Goal: Transaction & Acquisition: Book appointment/travel/reservation

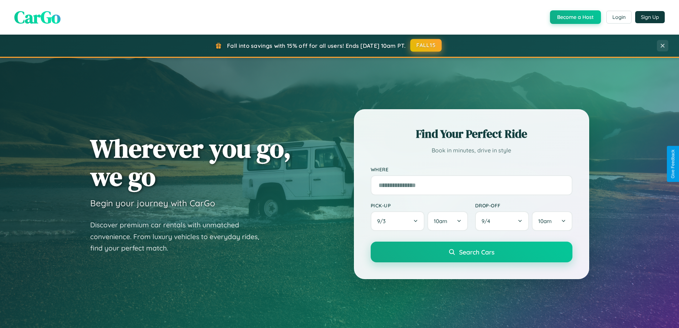
click at [426, 45] on button "FALL15" at bounding box center [425, 45] width 31 height 13
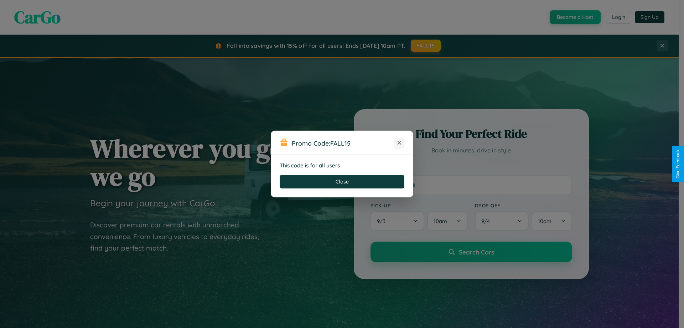
click at [400, 143] on icon at bounding box center [399, 142] width 7 height 7
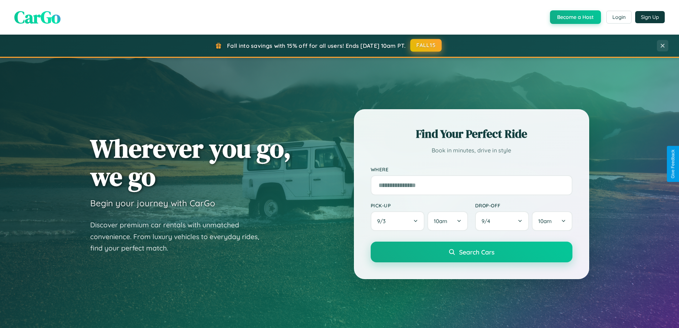
click at [426, 45] on button "FALL15" at bounding box center [425, 45] width 31 height 13
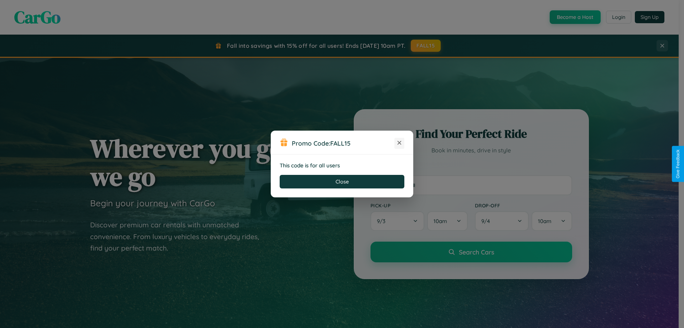
click at [400, 143] on icon at bounding box center [399, 142] width 7 height 7
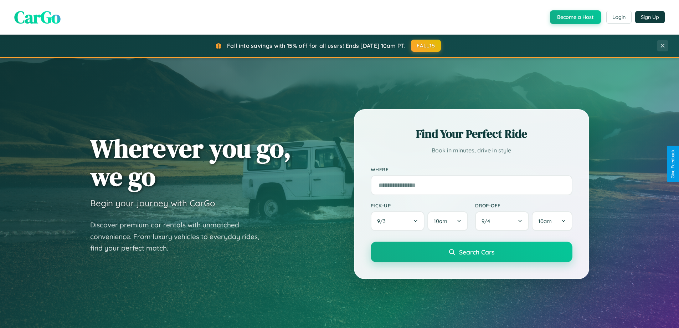
scroll to position [1372, 0]
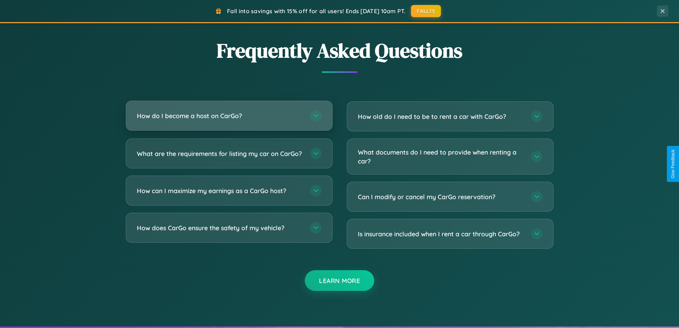
click at [229, 116] on h3 "How do I become a host on CarGo?" at bounding box center [220, 115] width 166 height 9
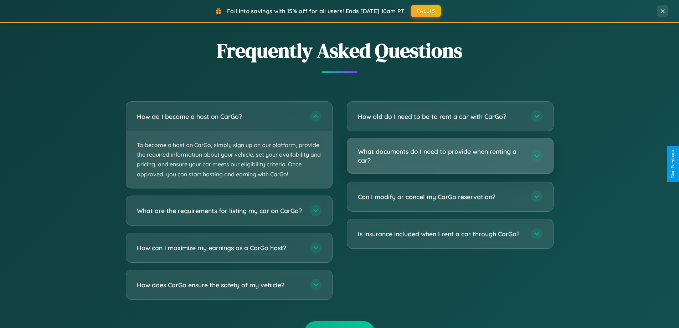
click at [450, 155] on h3 "What documents do I need to provide when renting a car?" at bounding box center [441, 155] width 166 height 17
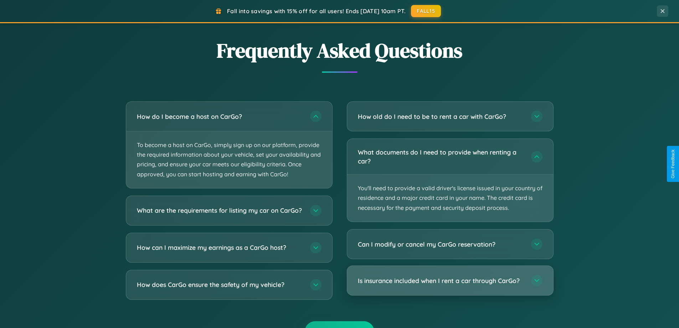
click at [450, 281] on h3 "Is insurance included when I rent a car through CarGo?" at bounding box center [441, 280] width 166 height 9
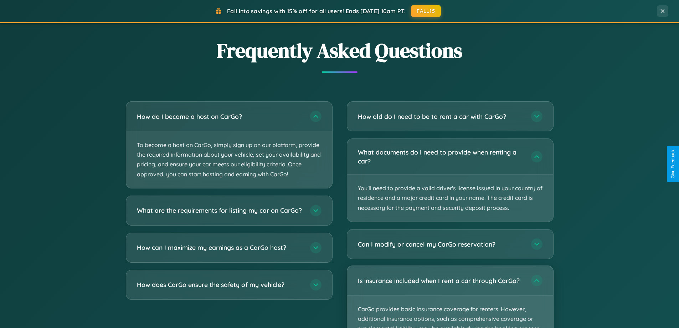
click at [450, 296] on p "CarGo provides basic insurance coverage for renters. However, additional insura…" at bounding box center [450, 328] width 206 height 66
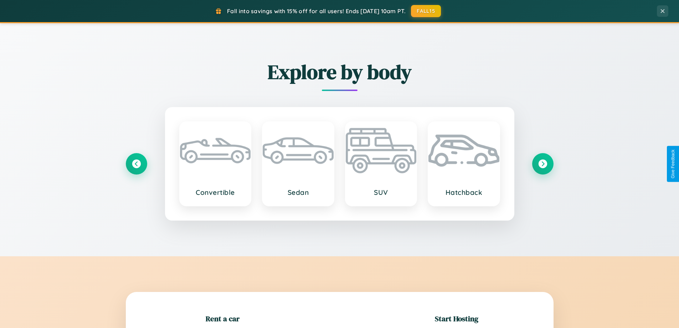
scroll to position [154, 0]
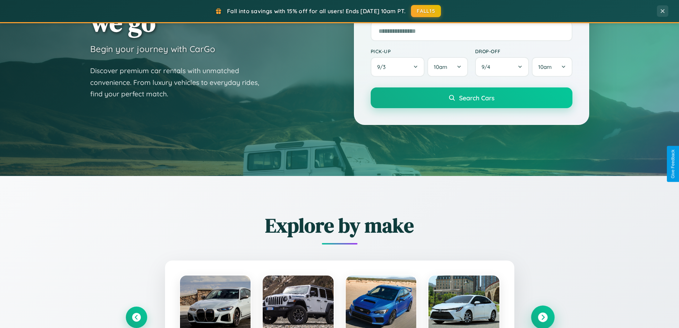
click at [543, 317] on icon at bounding box center [543, 317] width 10 height 10
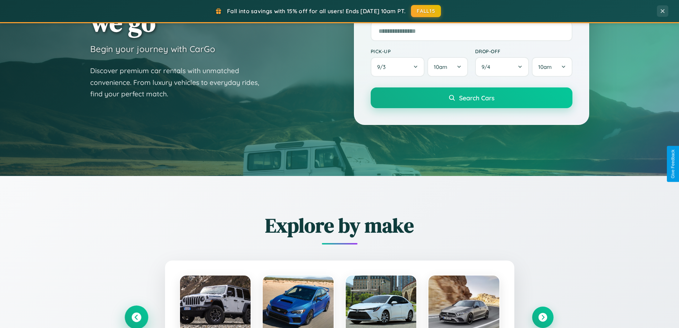
click at [136, 317] on icon at bounding box center [137, 317] width 10 height 10
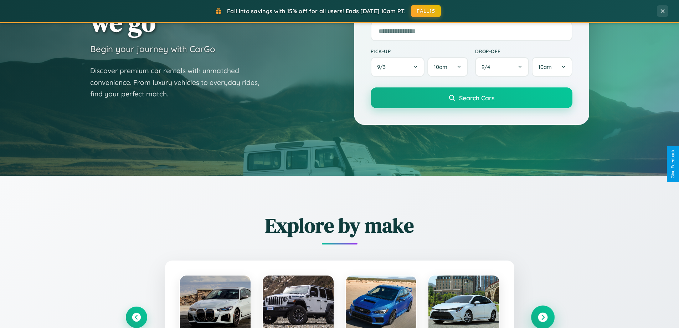
click at [543, 317] on icon at bounding box center [543, 317] width 10 height 10
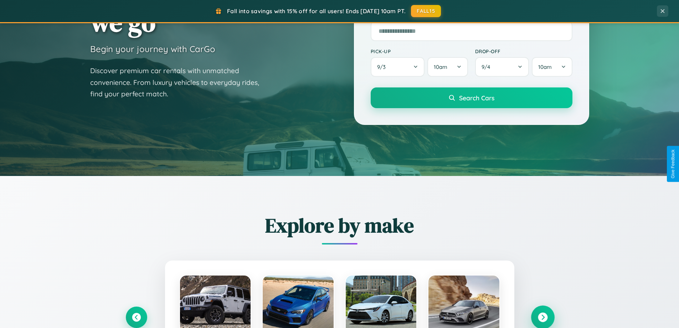
click at [543, 316] on icon at bounding box center [543, 317] width 10 height 10
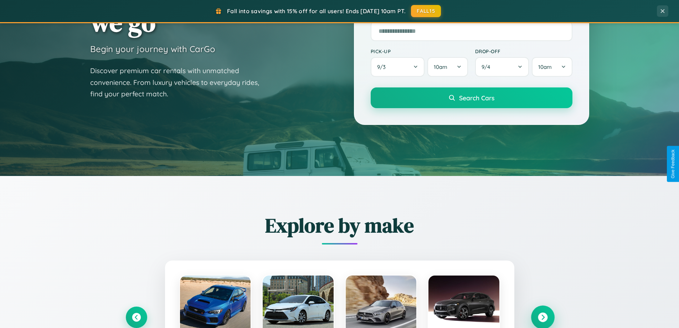
scroll to position [21, 0]
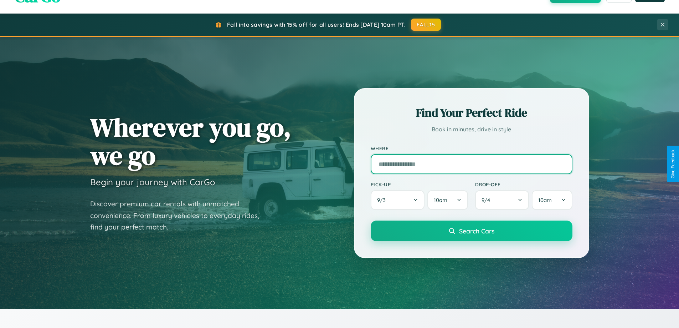
click at [471, 164] on input "text" at bounding box center [472, 164] width 202 height 20
type input "****"
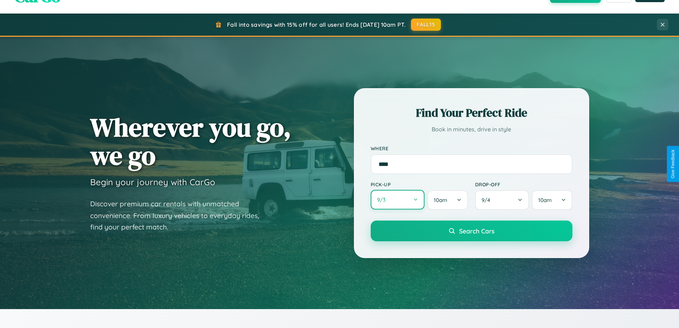
click at [397, 200] on button "9 / 3" at bounding box center [398, 200] width 54 height 20
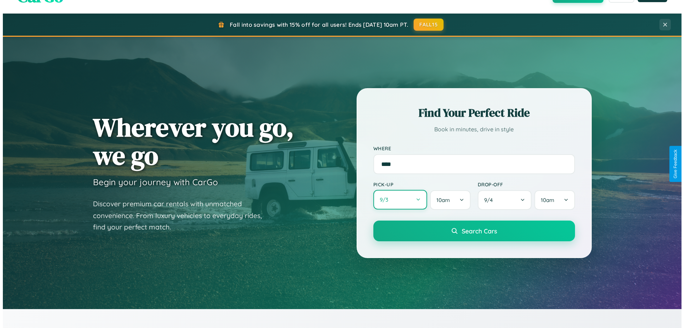
select select "*"
select select "****"
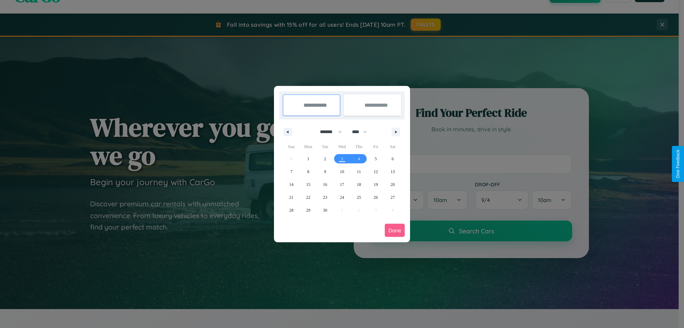
drag, startPoint x: 328, startPoint y: 132, endPoint x: 342, endPoint y: 143, distance: 18.3
click at [328, 132] on select "******* ******** ***** ***** *** **** **** ****** ********* ******* ******** **…" at bounding box center [330, 132] width 30 height 12
select select "*"
drag, startPoint x: 363, startPoint y: 132, endPoint x: 342, endPoint y: 143, distance: 23.6
click at [363, 132] on select "**** **** **** **** **** **** **** **** **** **** **** **** **** **** **** ****…" at bounding box center [359, 132] width 21 height 12
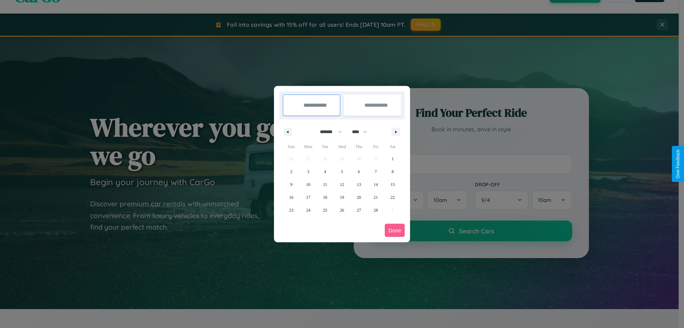
select select "****"
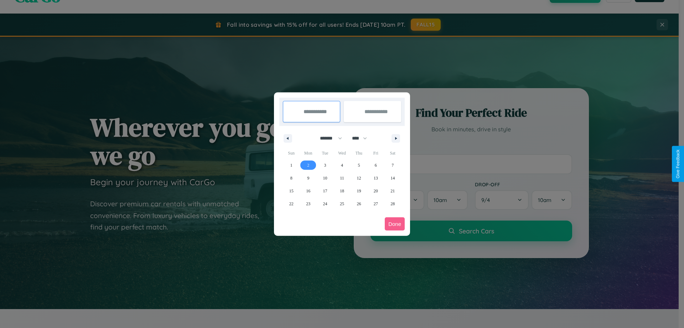
click at [308, 165] on span "2" at bounding box center [308, 165] width 2 height 13
type input "**********"
click at [342, 178] on span "11" at bounding box center [342, 177] width 4 height 13
type input "**********"
click at [395, 223] on button "Done" at bounding box center [395, 223] width 20 height 13
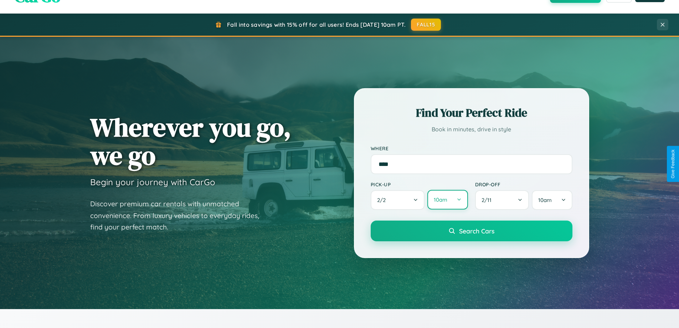
click at [447, 200] on button "10am" at bounding box center [447, 200] width 40 height 20
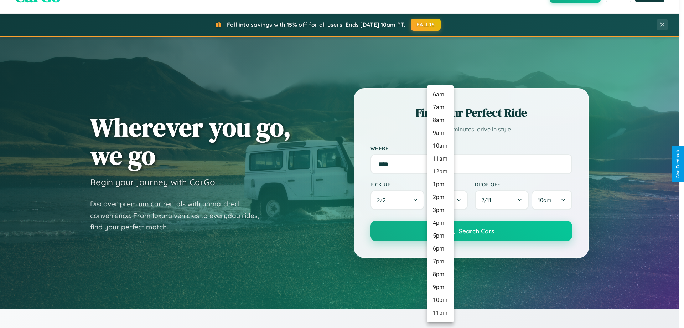
click at [440, 133] on li "9am" at bounding box center [440, 133] width 26 height 13
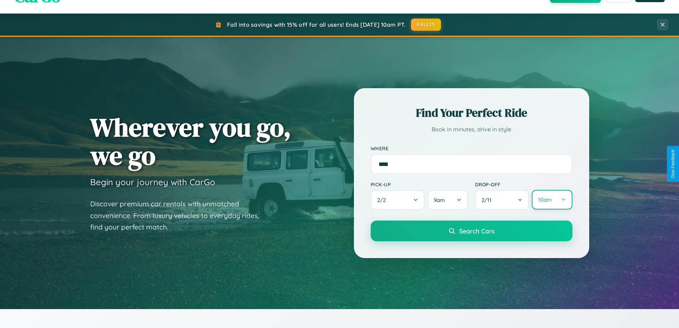
click at [552, 200] on button "10am" at bounding box center [552, 200] width 40 height 20
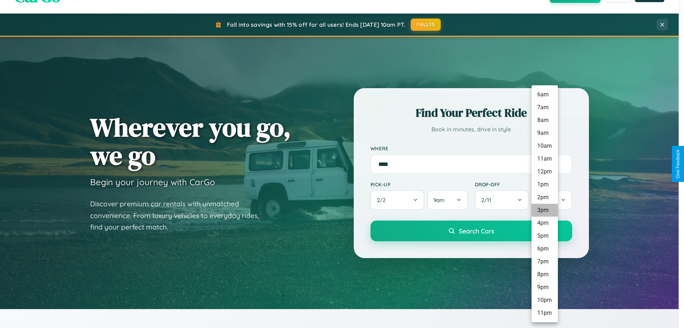
click at [545, 210] on li "3pm" at bounding box center [545, 210] width 26 height 13
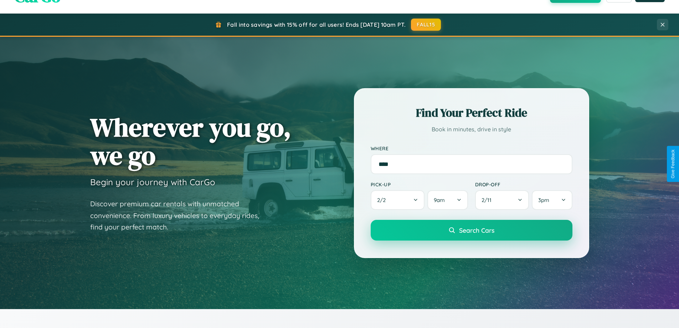
click at [471, 230] on span "Search Cars" at bounding box center [476, 230] width 35 height 8
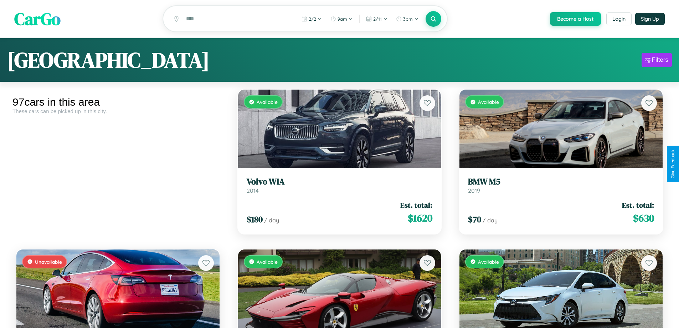
scroll to position [1377, 0]
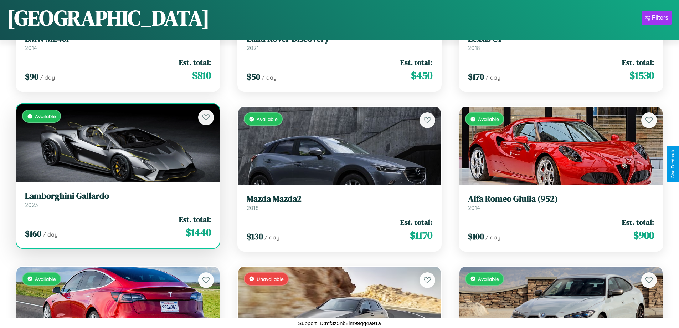
click at [117, 145] on div "Available" at bounding box center [117, 143] width 203 height 78
click at [117, 143] on div "Available" at bounding box center [117, 143] width 203 height 78
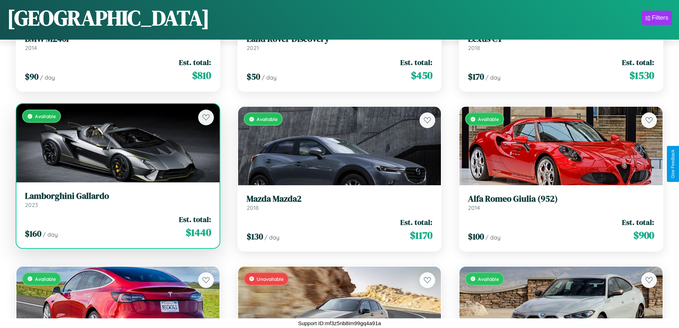
click at [117, 143] on div "Available" at bounding box center [117, 143] width 203 height 78
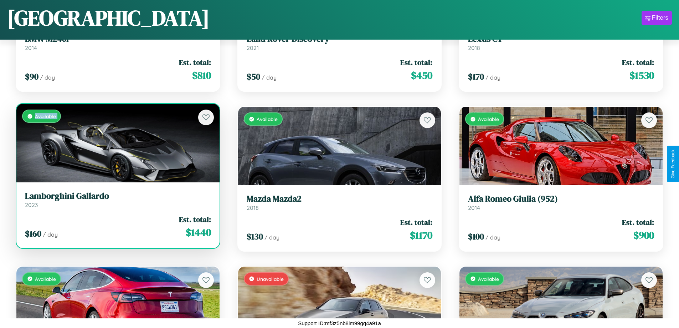
click at [117, 143] on div "Available" at bounding box center [117, 143] width 203 height 78
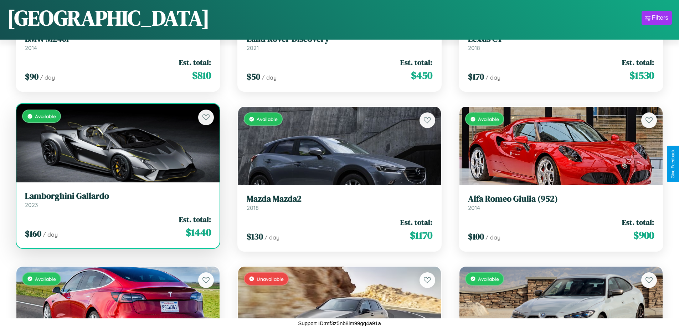
click at [117, 143] on div "Available" at bounding box center [117, 143] width 203 height 78
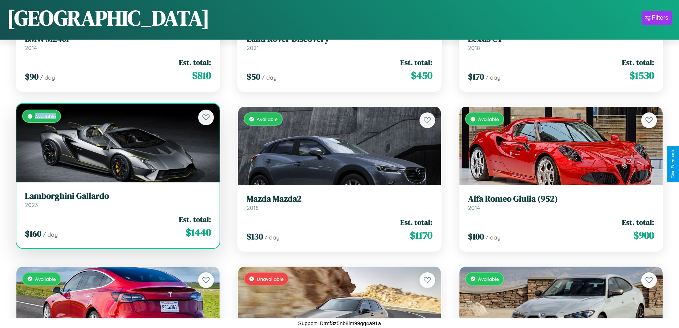
click at [117, 143] on div "Available" at bounding box center [117, 143] width 203 height 78
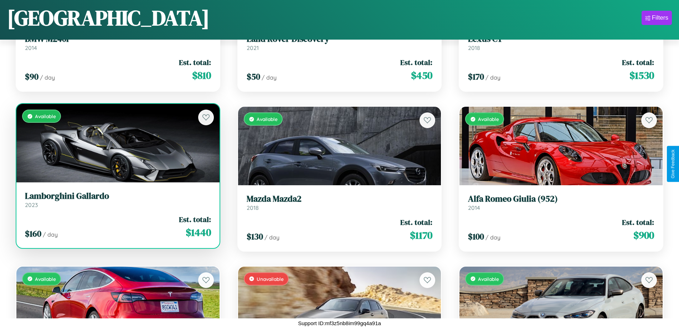
click at [117, 199] on h3 "Lamborghini Gallardo" at bounding box center [118, 196] width 186 height 10
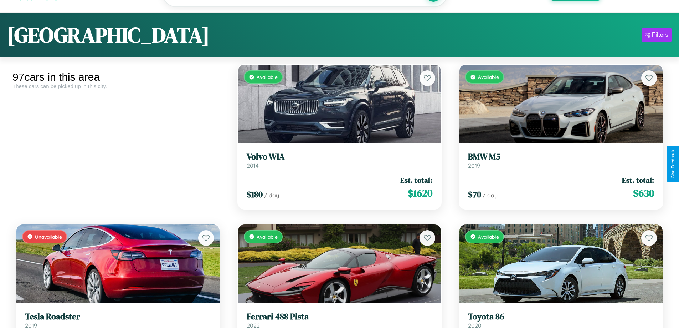
scroll to position [43, 0]
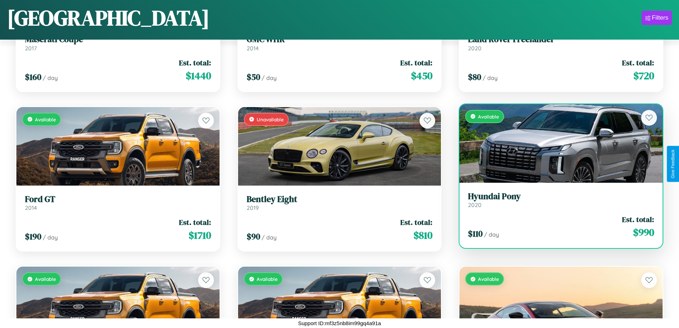
click at [556, 200] on h3 "Hyundai Pony" at bounding box center [561, 196] width 186 height 10
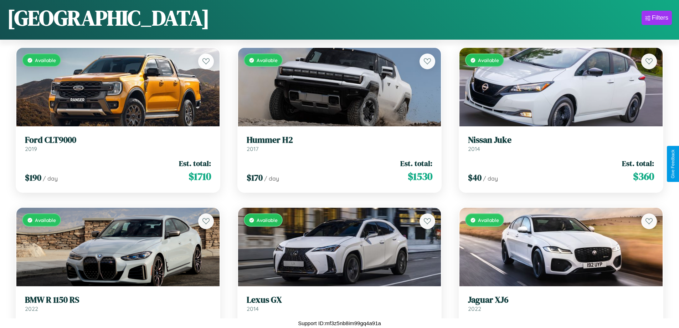
scroll to position [5003, 0]
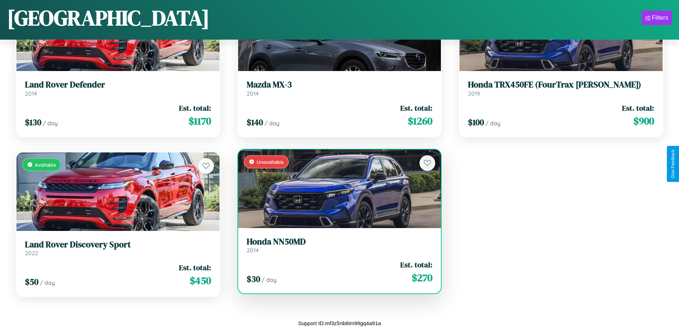
click at [336, 245] on h3 "Honda NN50MD" at bounding box center [340, 241] width 186 height 10
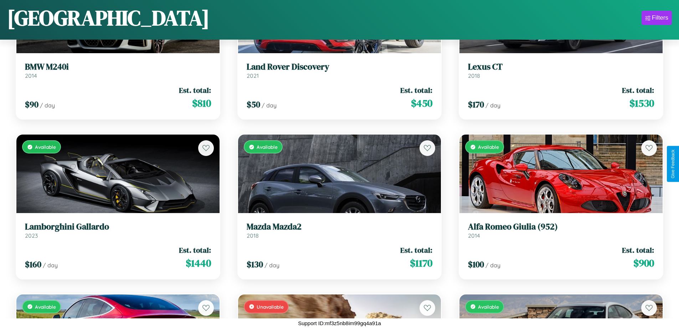
scroll to position [1058, 0]
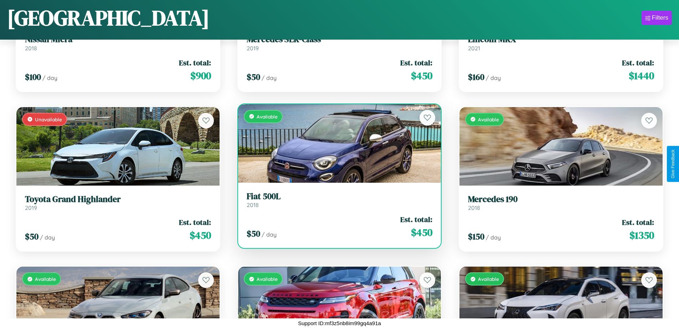
click at [336, 199] on h3 "Fiat 500L" at bounding box center [340, 196] width 186 height 10
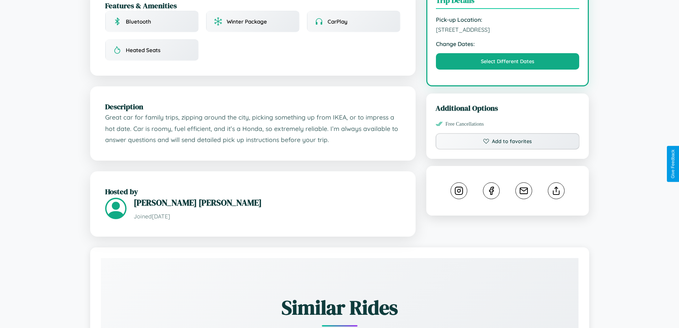
scroll to position [431, 0]
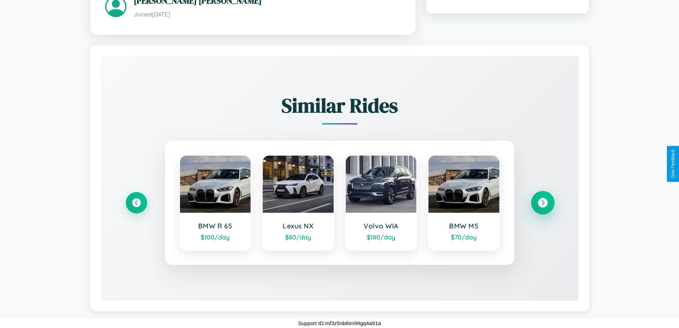
click at [543, 202] on icon at bounding box center [543, 202] width 10 height 10
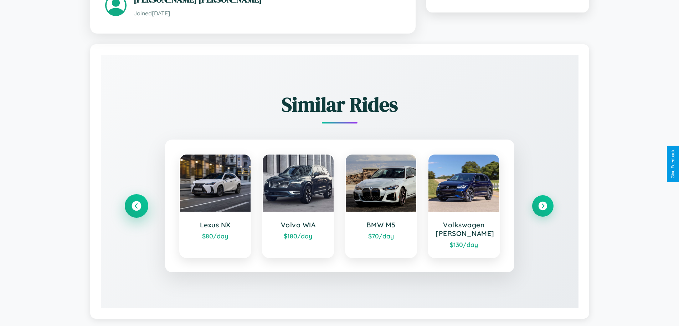
click at [136, 206] on icon at bounding box center [137, 206] width 10 height 10
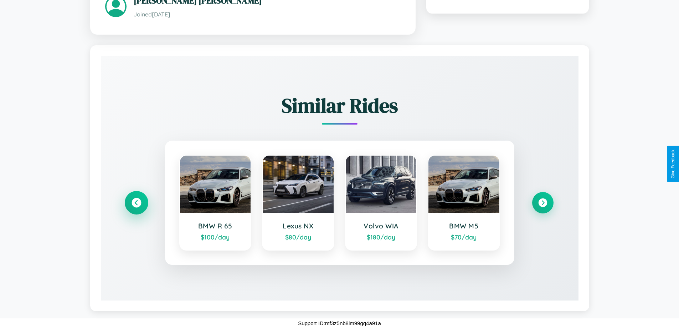
click at [136, 202] on icon at bounding box center [137, 202] width 10 height 10
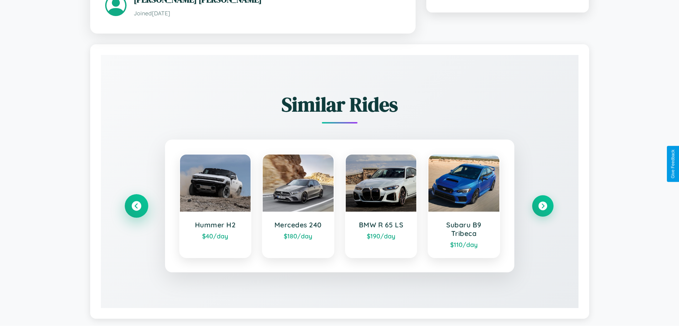
click at [136, 206] on icon at bounding box center [137, 206] width 10 height 10
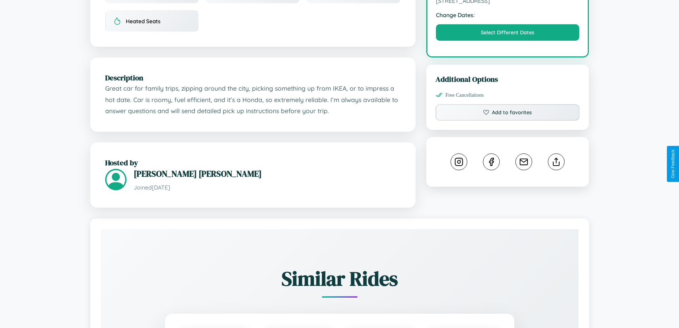
scroll to position [256, 0]
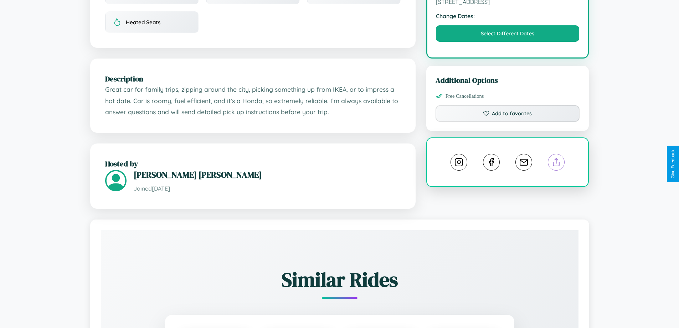
click at [556, 163] on line at bounding box center [556, 160] width 0 height 5
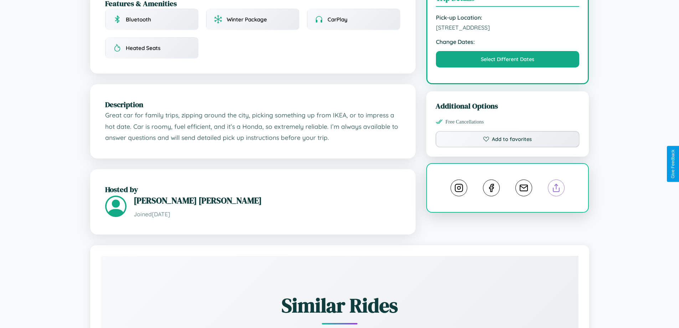
scroll to position [207, 0]
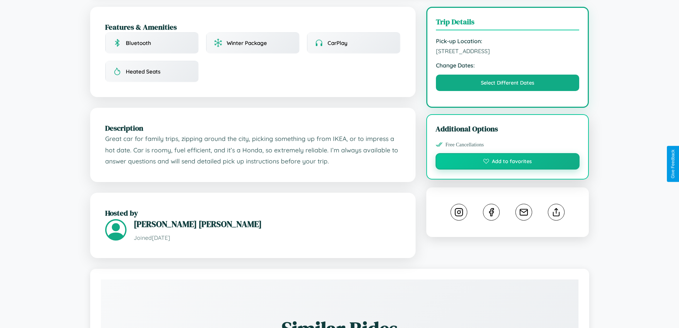
click at [508, 162] on button "Add to favorites" at bounding box center [508, 161] width 144 height 16
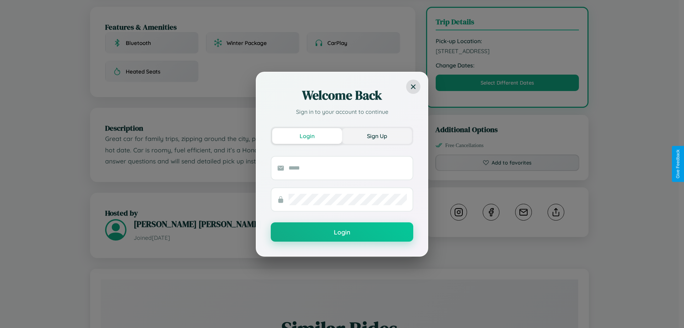
click at [377, 135] on button "Sign Up" at bounding box center [377, 136] width 70 height 16
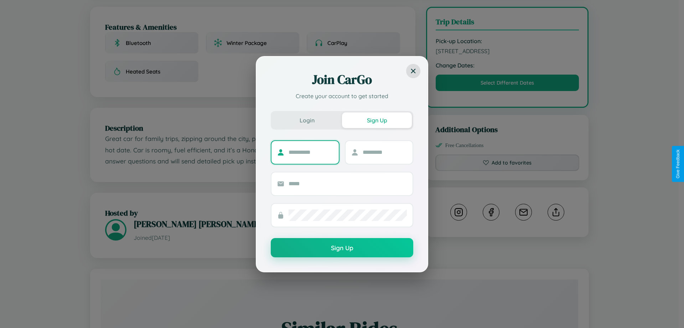
click at [311, 152] on input "text" at bounding box center [311, 152] width 45 height 11
type input "*******"
click at [385, 152] on input "text" at bounding box center [385, 152] width 45 height 11
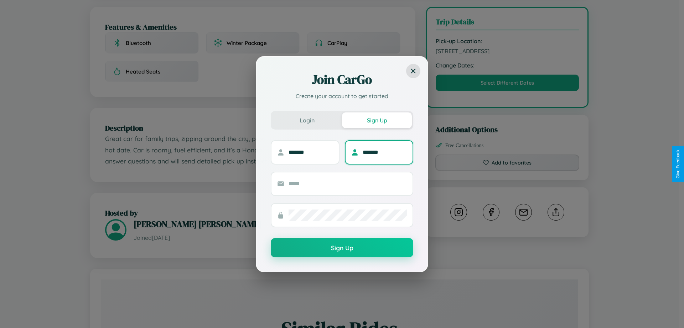
type input "*******"
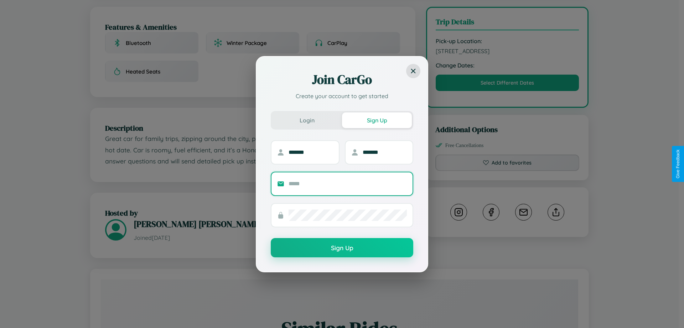
click at [348, 183] on input "text" at bounding box center [348, 183] width 118 height 11
type input "**********"
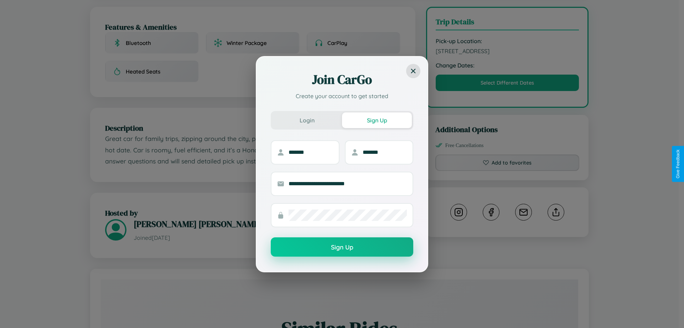
click at [342, 247] on button "Sign Up" at bounding box center [342, 246] width 143 height 19
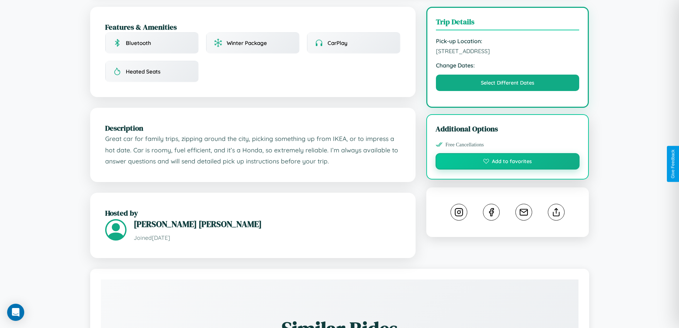
click at [508, 162] on button "Add to favorites" at bounding box center [508, 161] width 144 height 16
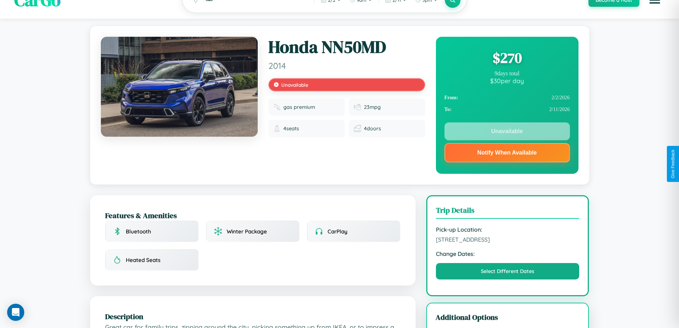
scroll to position [0, 0]
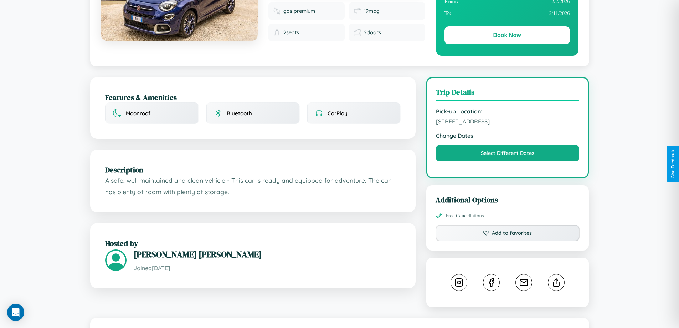
scroll to position [185, 0]
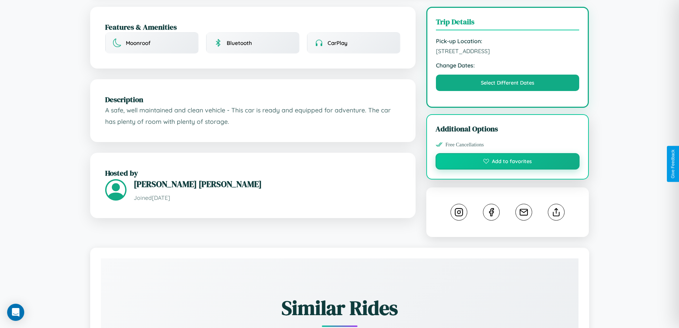
click at [508, 164] on button "Add to favorites" at bounding box center [508, 161] width 144 height 16
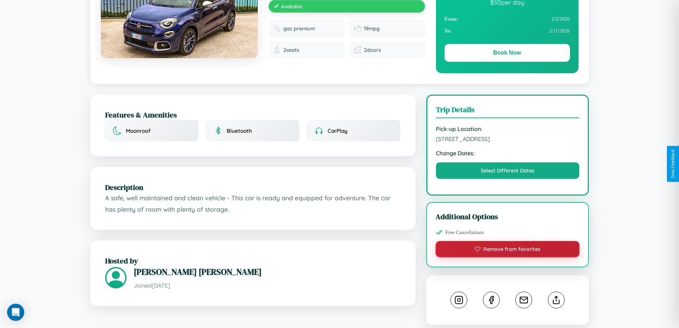
scroll to position [73, 0]
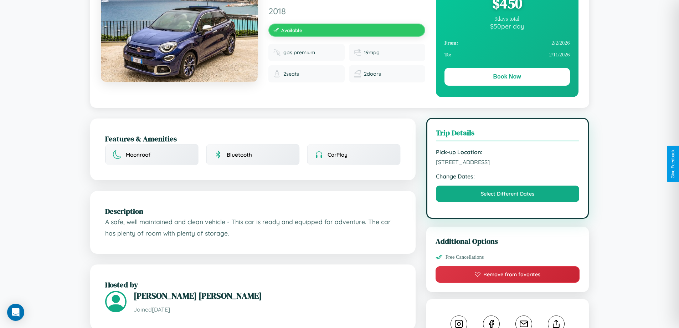
click at [508, 163] on span "1124 Sunset Boulevard Rome 81983 Italy" at bounding box center [508, 161] width 144 height 7
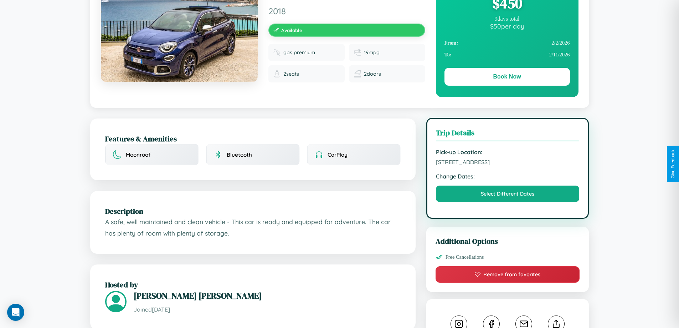
click at [508, 163] on span "1124 Sunset Boulevard Rome 81983 Italy" at bounding box center [508, 161] width 144 height 7
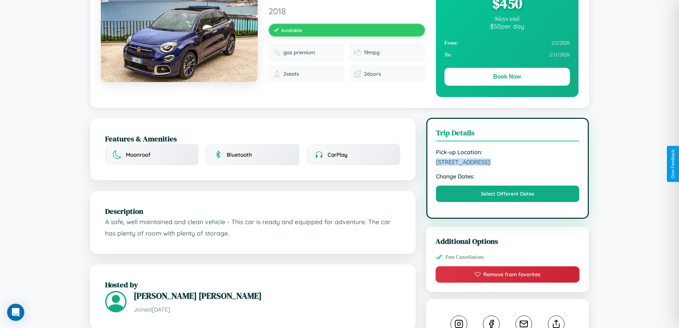
click at [508, 163] on span "1124 Sunset Boulevard Rome 81983 Italy" at bounding box center [508, 161] width 144 height 7
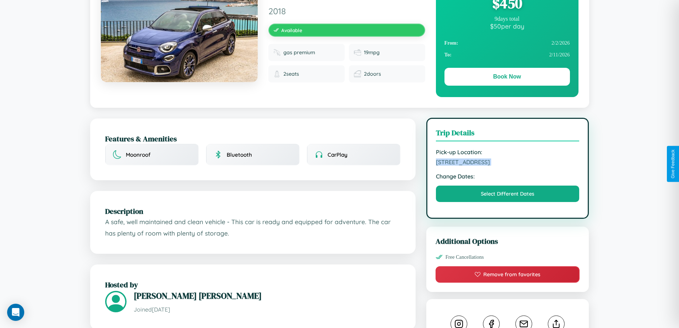
click at [508, 163] on span "1124 Sunset Boulevard Rome 81983 Italy" at bounding box center [508, 161] width 144 height 7
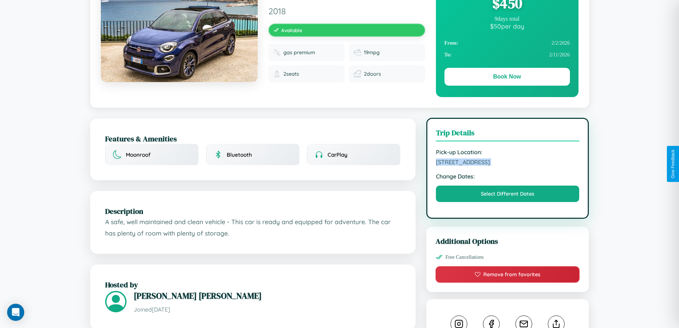
click at [508, 163] on span "1124 Sunset Boulevard Rome 81983 Italy" at bounding box center [508, 161] width 144 height 7
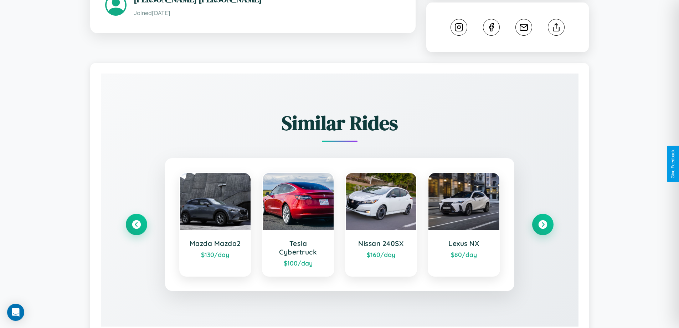
scroll to position [397, 0]
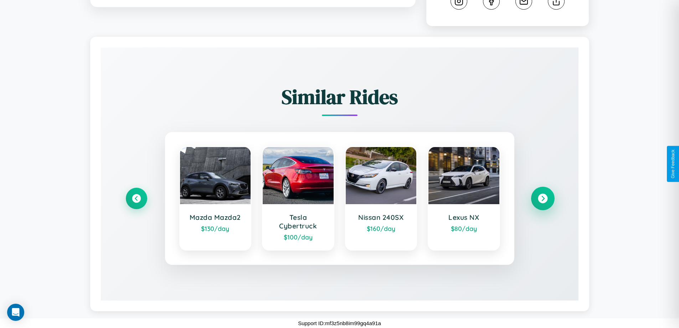
click at [543, 198] on icon at bounding box center [543, 199] width 10 height 10
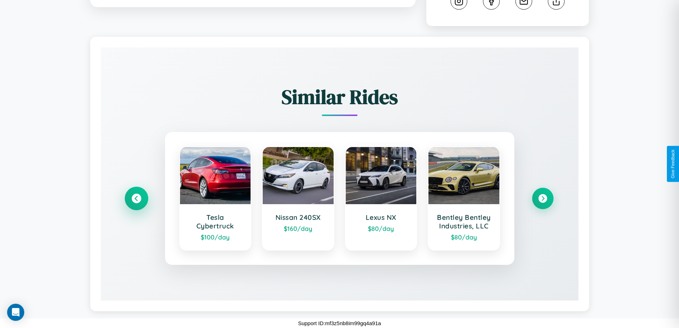
click at [136, 198] on icon at bounding box center [137, 199] width 10 height 10
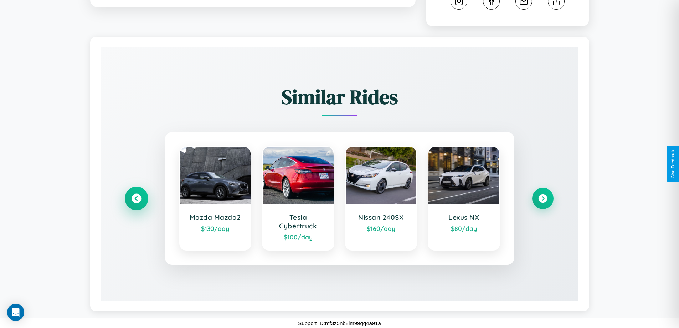
click at [136, 198] on icon at bounding box center [137, 199] width 10 height 10
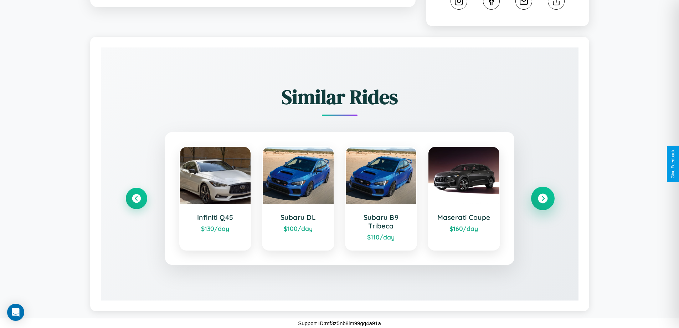
click at [543, 198] on icon at bounding box center [543, 199] width 10 height 10
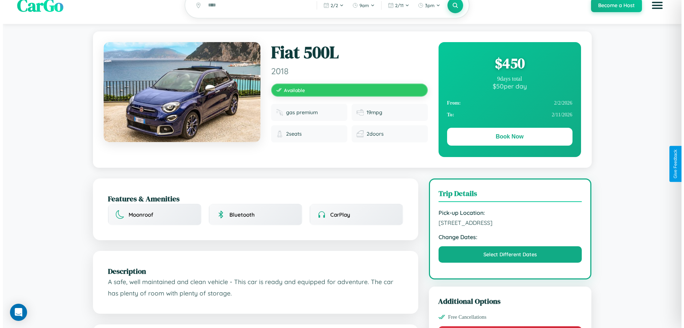
scroll to position [0, 0]
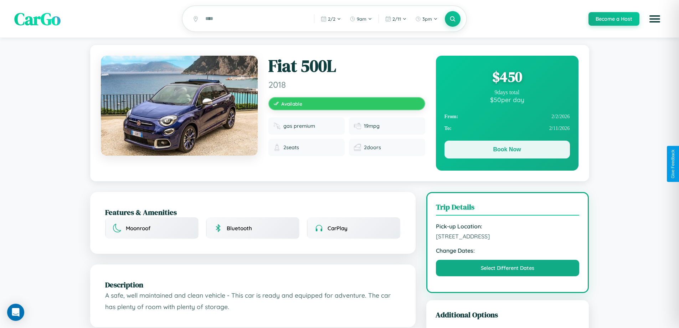
click at [507, 150] on button "Book Now" at bounding box center [506, 149] width 125 height 18
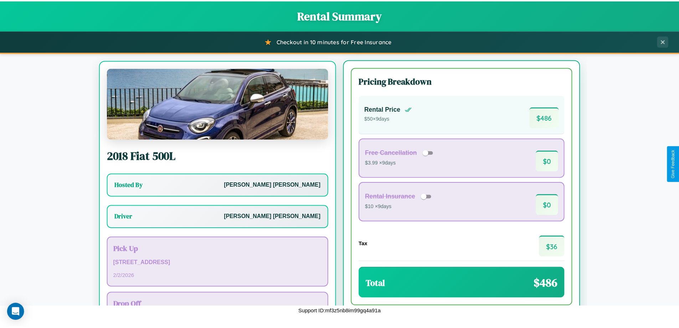
scroll to position [33, 0]
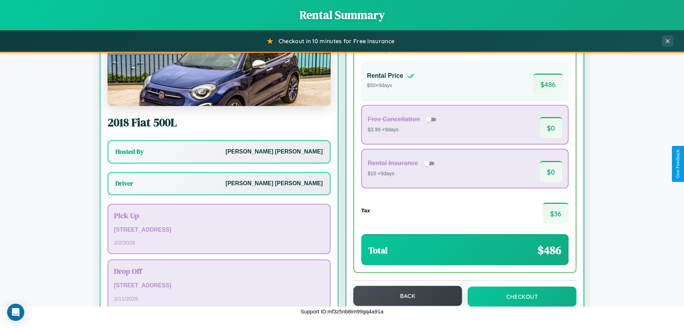
click at [405, 296] on button "Back" at bounding box center [408, 296] width 109 height 20
